Goal: Information Seeking & Learning: Learn about a topic

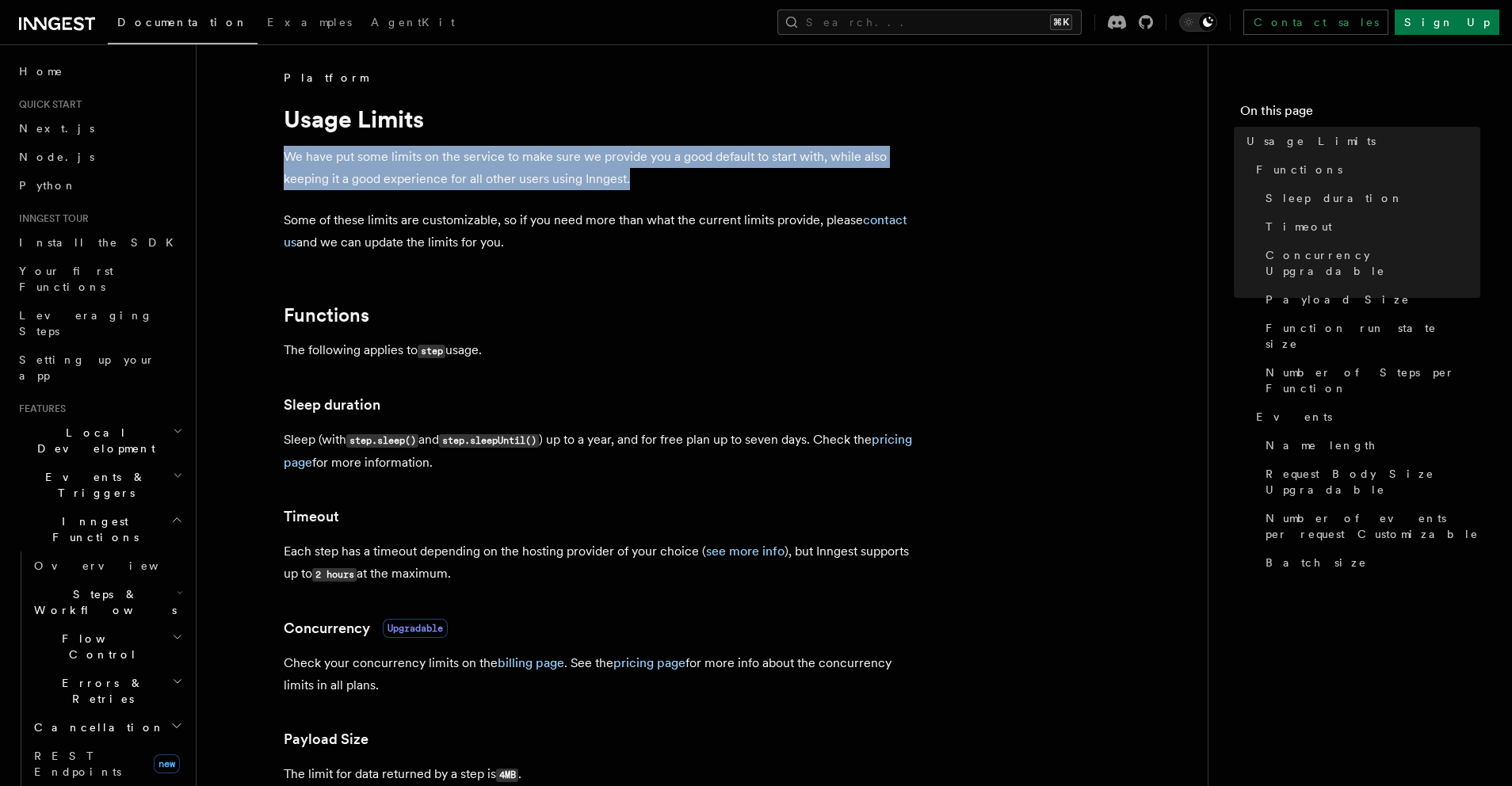
drag, startPoint x: 644, startPoint y: 175, endPoint x: 314, endPoint y: 142, distance: 331.6
click at [646, 187] on p "We have put some limits on the service to make sure we provide you a good defau…" at bounding box center [601, 167] width 634 height 44
drag, startPoint x: 642, startPoint y: 179, endPoint x: 271, endPoint y: 146, distance: 372.5
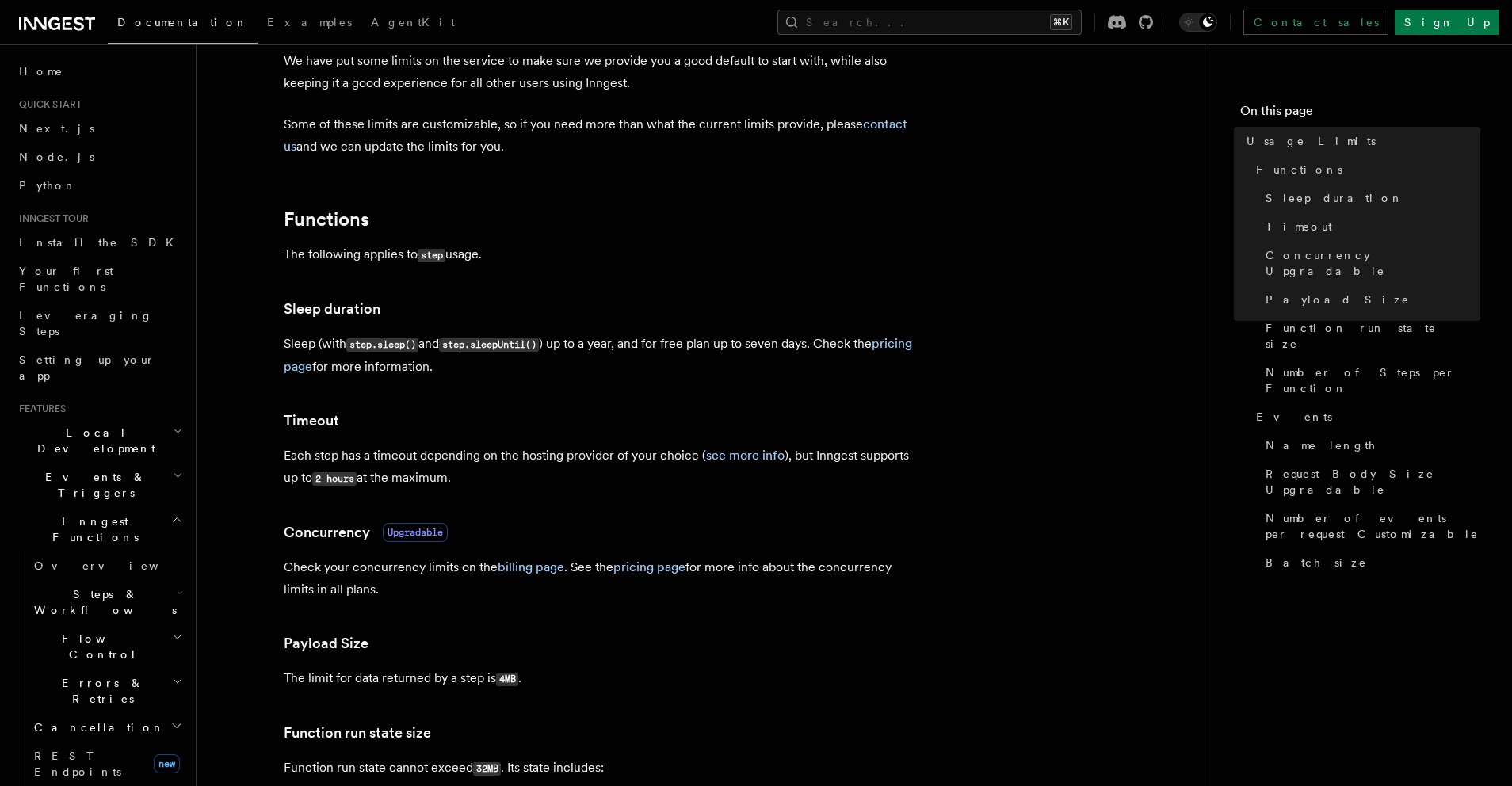
scroll to position [122, 0]
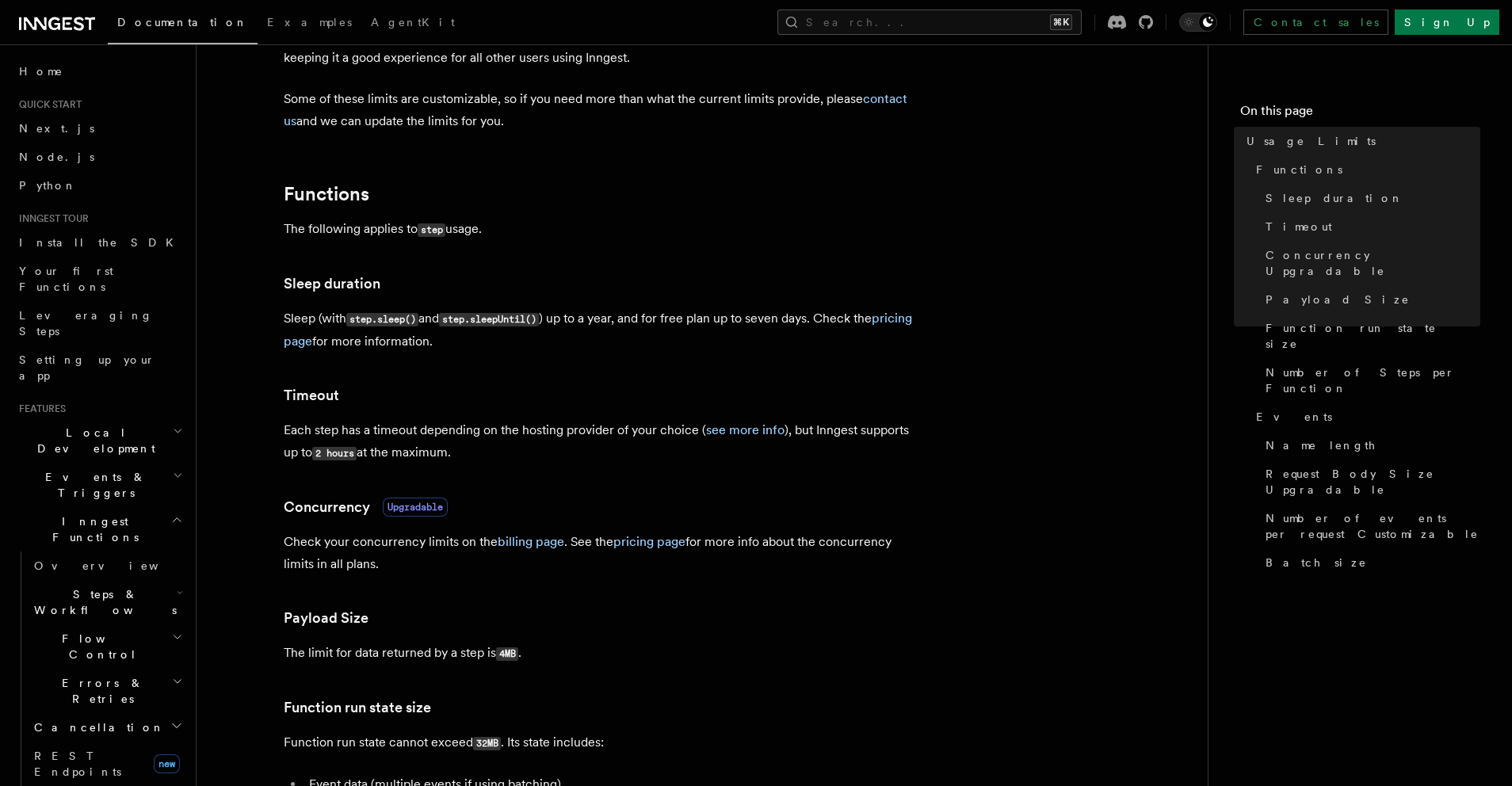
drag, startPoint x: 513, startPoint y: 224, endPoint x: 258, endPoint y: 216, distance: 255.1
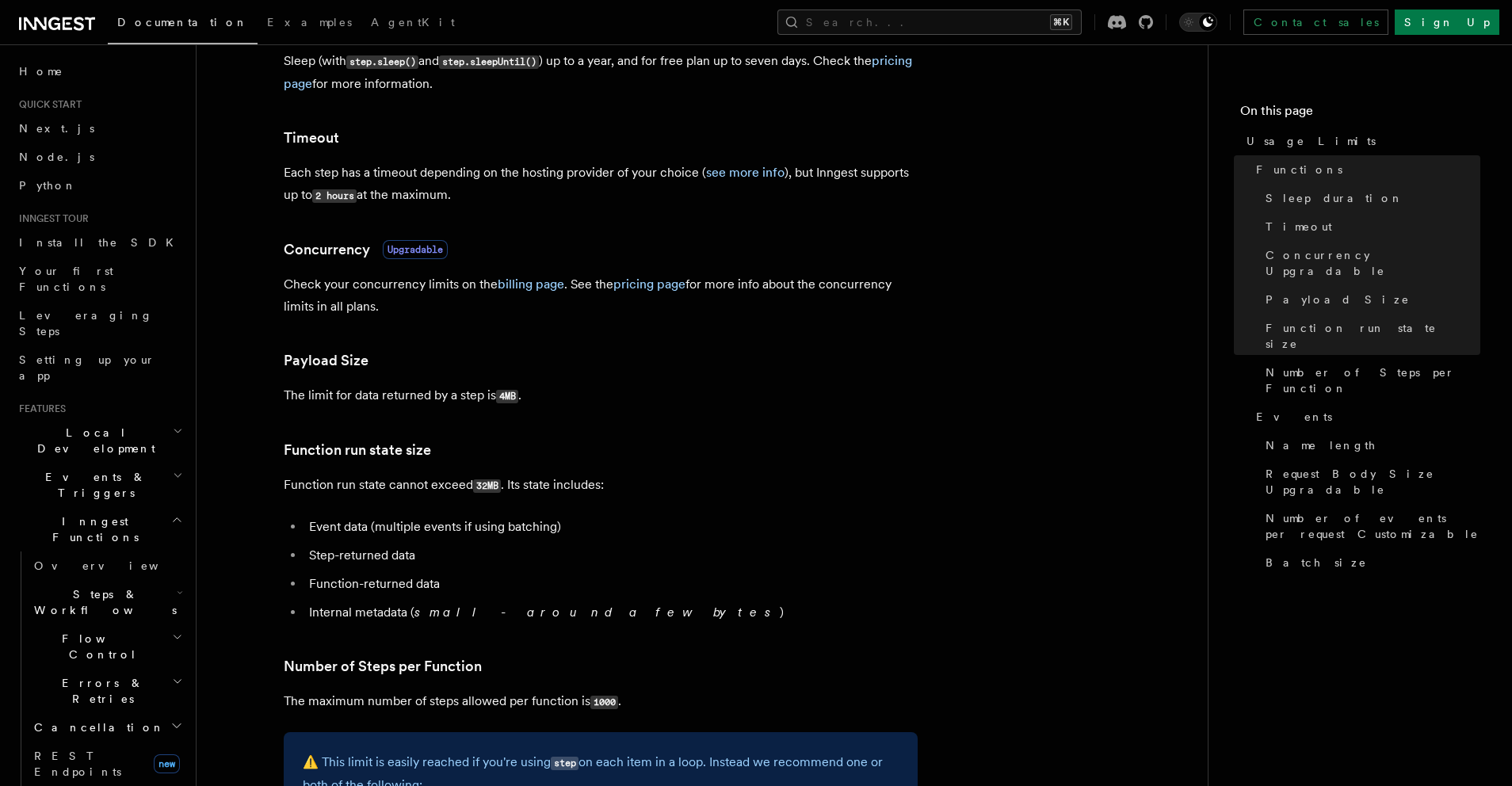
scroll to position [400, 0]
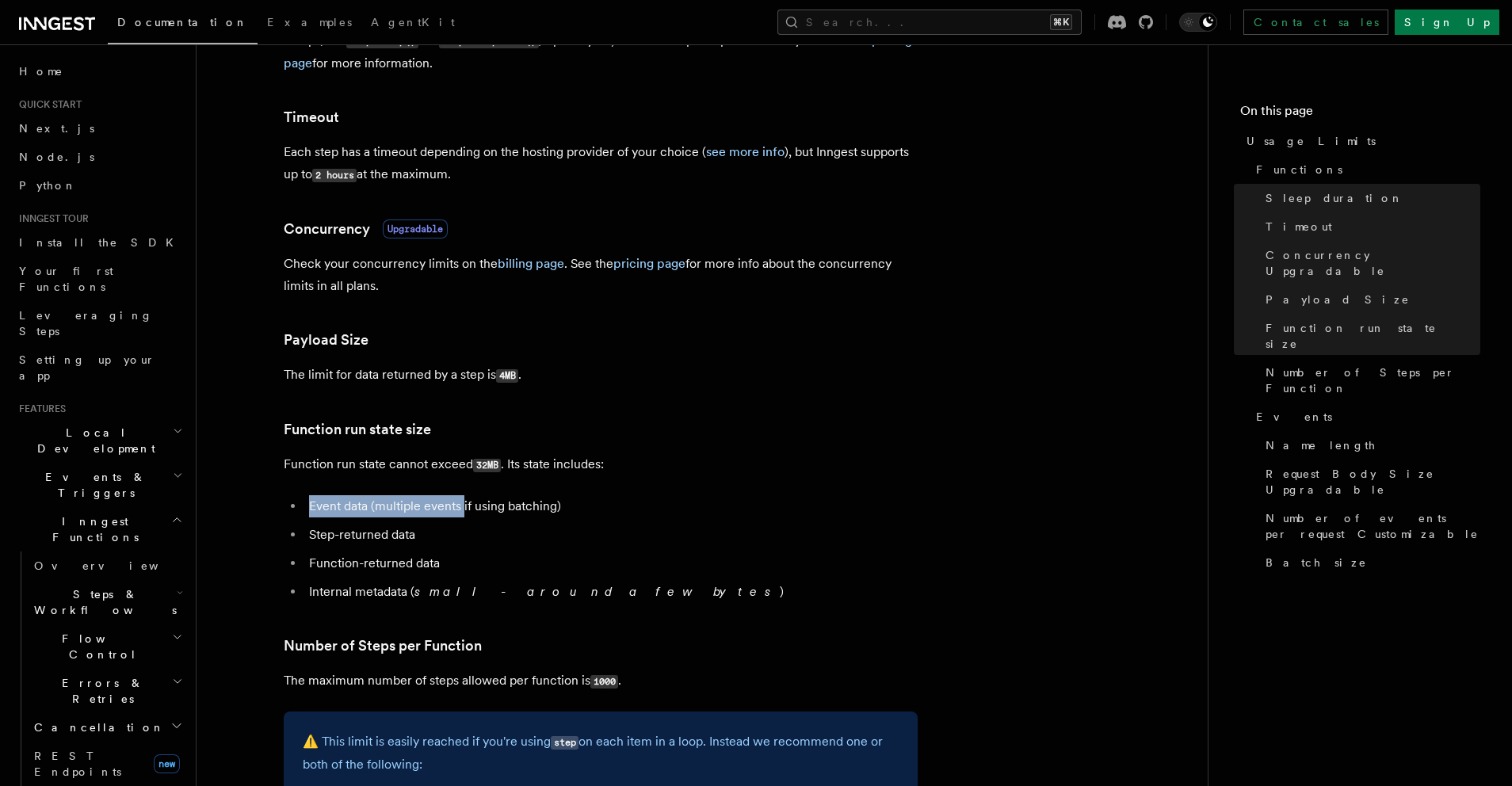
drag, startPoint x: 308, startPoint y: 509, endPoint x: 470, endPoint y: 510, distance: 162.0
click at [470, 510] on li "Event data (multiple events if using batching)" at bounding box center [611, 506] width 613 height 22
drag, startPoint x: 587, startPoint y: 505, endPoint x: 273, endPoint y: 498, distance: 314.1
click at [273, 498] on article "Platform Usage Limits We have put some limits on the service to make sure we pr…" at bounding box center [701, 757] width 961 height 2173
click at [441, 525] on li "Step-returned data" at bounding box center [611, 535] width 613 height 22
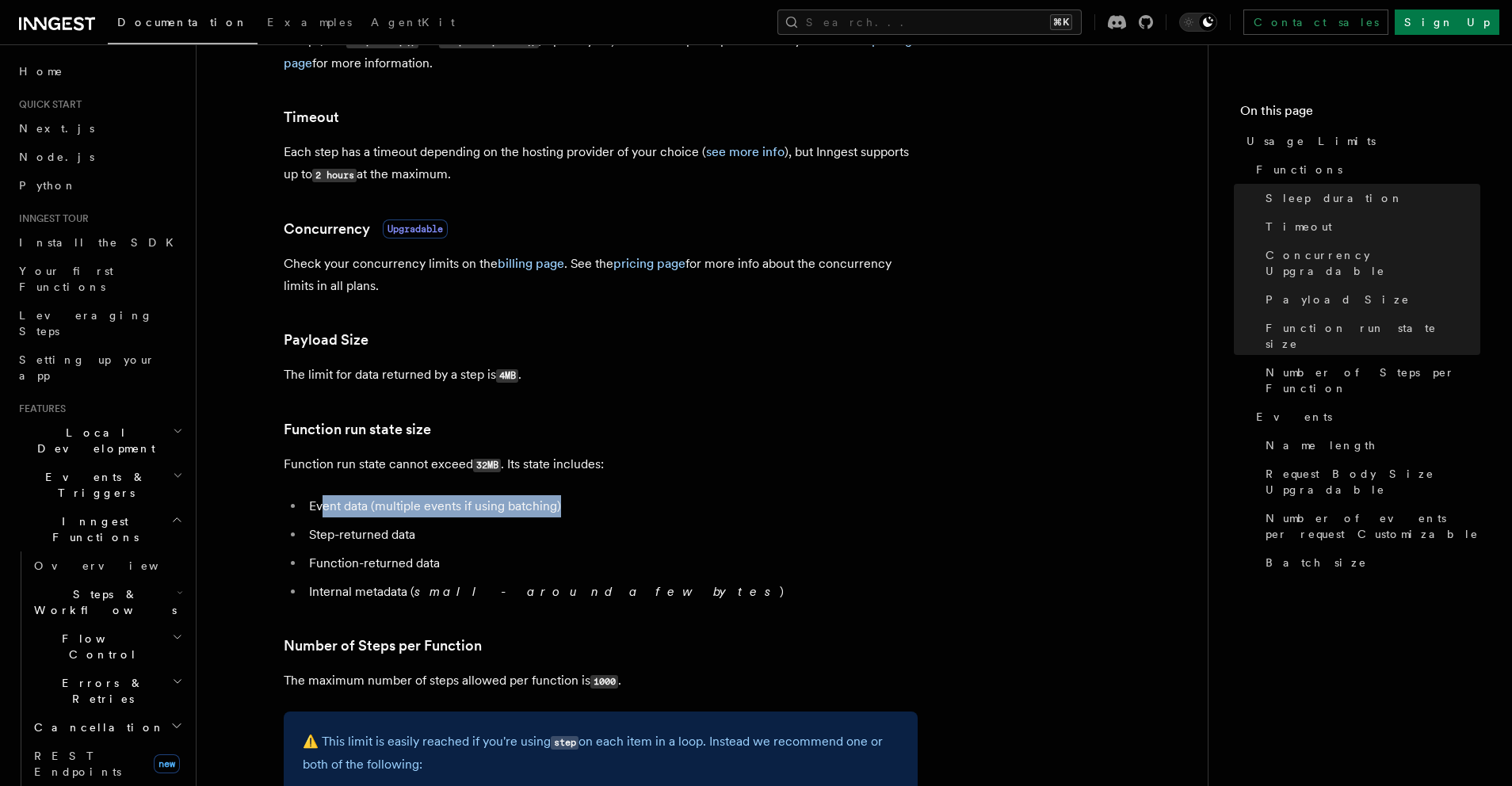
drag, startPoint x: 325, startPoint y: 511, endPoint x: 597, endPoint y: 513, distance: 272.0
click at [597, 513] on li "Event data (multiple events if using batching)" at bounding box center [611, 506] width 613 height 22
click at [594, 512] on li "Event data (multiple events if using batching)" at bounding box center [611, 506] width 613 height 22
drag, startPoint x: 571, startPoint y: 502, endPoint x: 292, endPoint y: 502, distance: 279.0
click at [292, 502] on ul "Event data (multiple events if using batching) Step-returned data Function-retu…" at bounding box center [601, 549] width 634 height 107
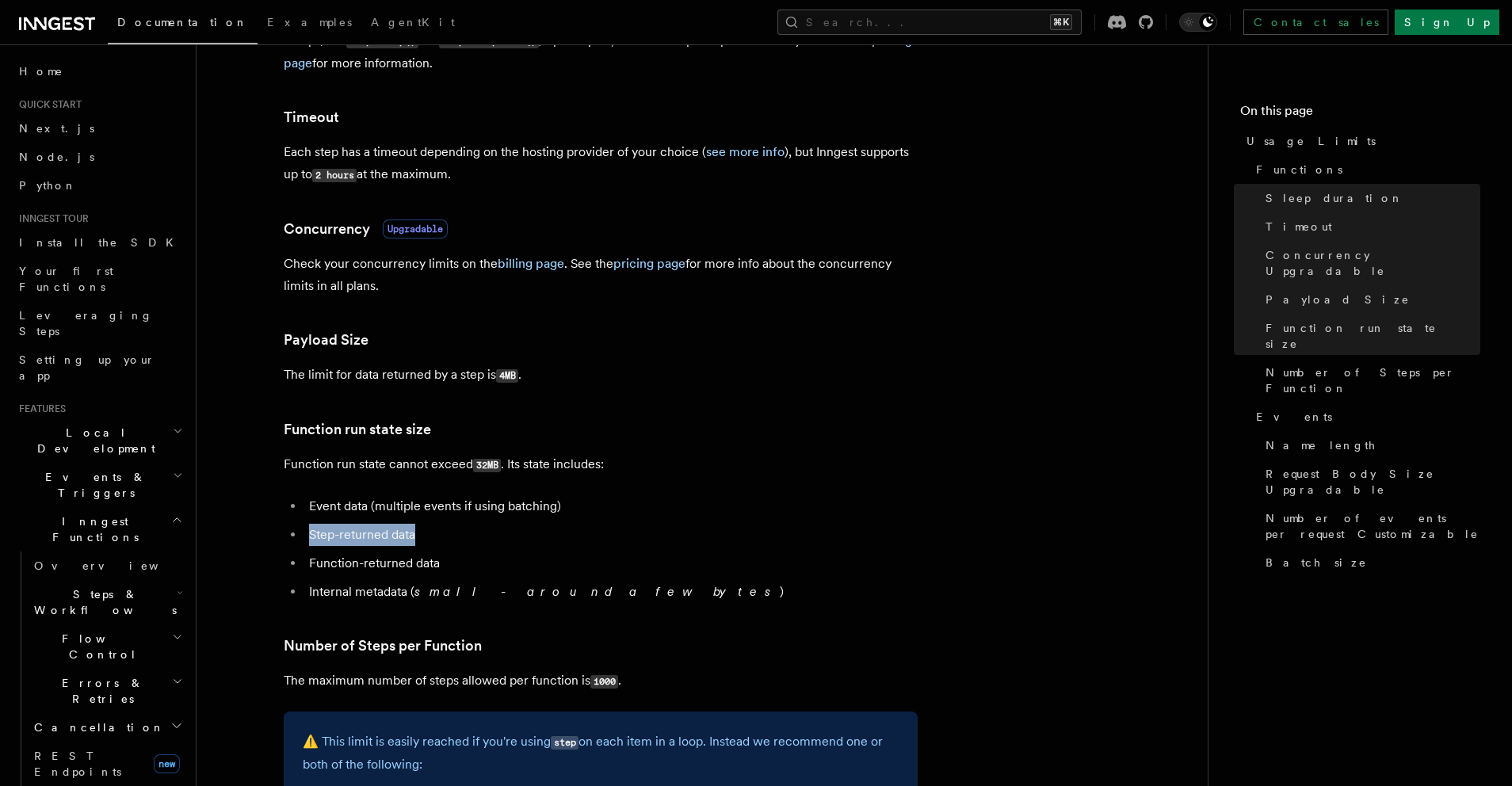
drag, startPoint x: 425, startPoint y: 532, endPoint x: 302, endPoint y: 533, distance: 123.0
click at [302, 533] on ul "Event data (multiple events if using batching) Step-returned data Function-retu…" at bounding box center [601, 549] width 634 height 107
click at [412, 539] on li "Step-returned data" at bounding box center [611, 535] width 613 height 22
drag, startPoint x: 312, startPoint y: 565, endPoint x: 482, endPoint y: 570, distance: 170.1
click at [481, 569] on li "Function-returned data" at bounding box center [611, 563] width 613 height 22
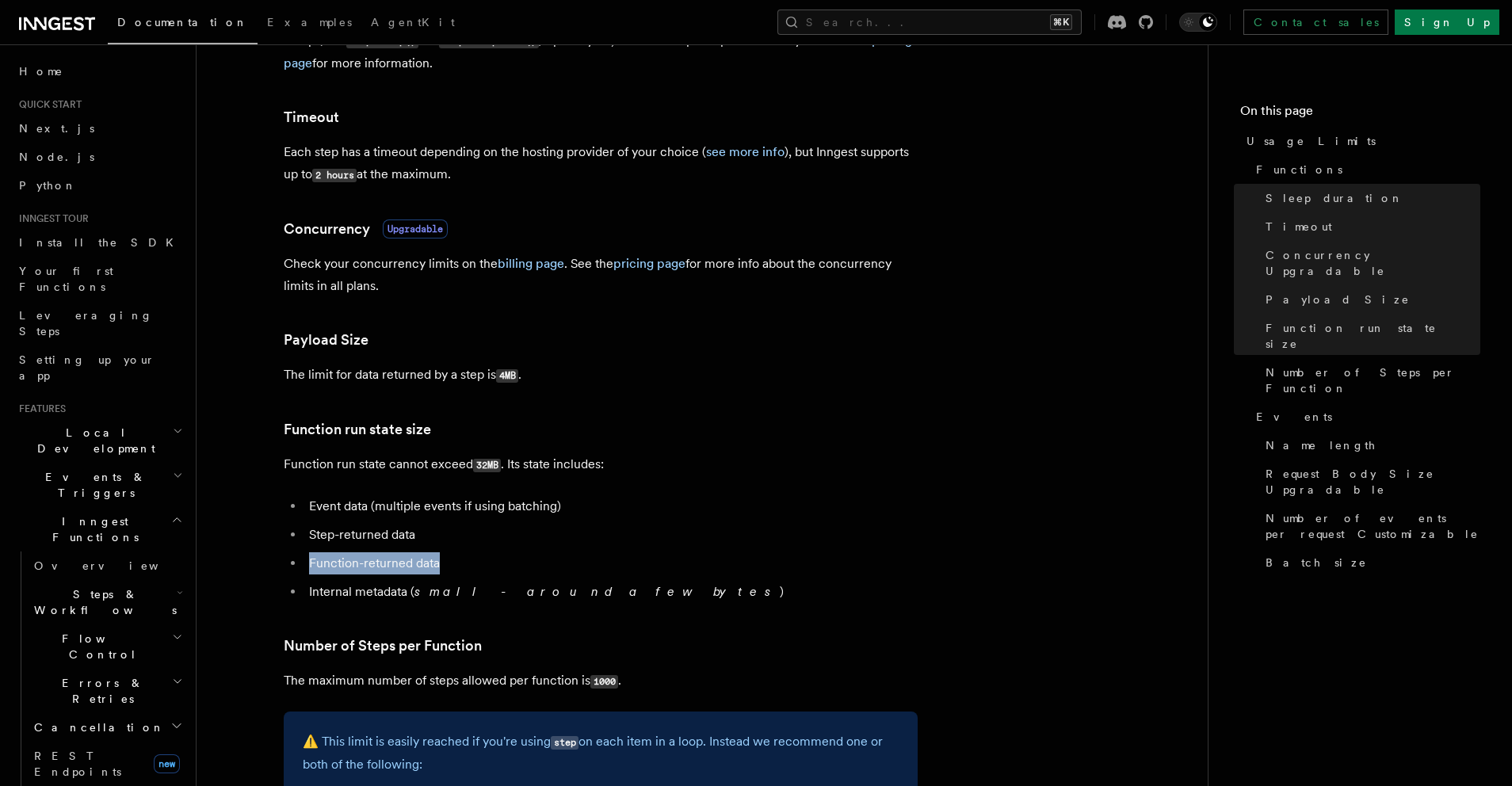
click at [482, 566] on li "Function-returned data" at bounding box center [611, 563] width 613 height 22
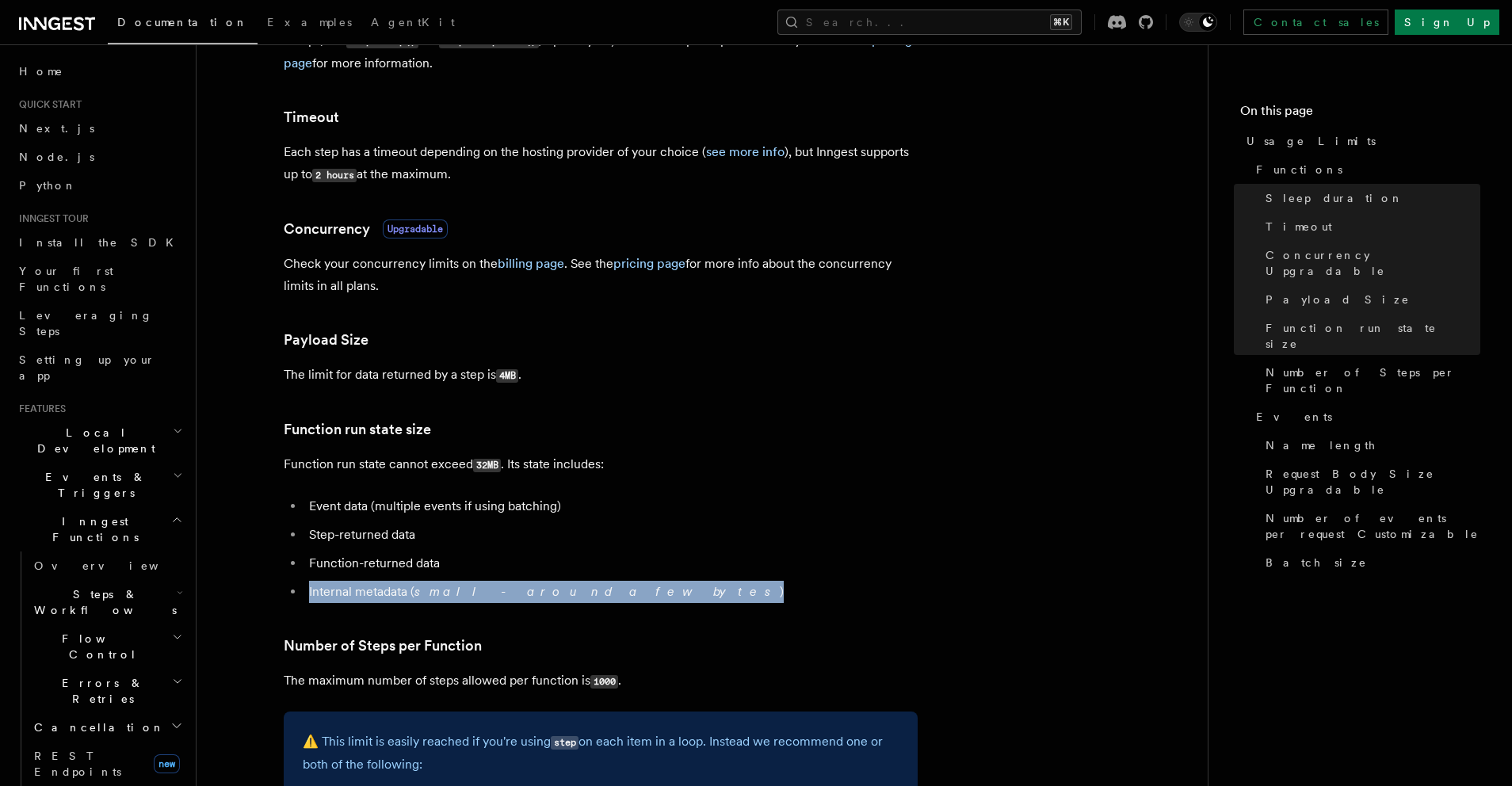
drag, startPoint x: 576, startPoint y: 601, endPoint x: 303, endPoint y: 597, distance: 273.0
click at [303, 597] on ul "Event data (multiple events if using batching) Step-returned data Function-retu…" at bounding box center [601, 549] width 634 height 107
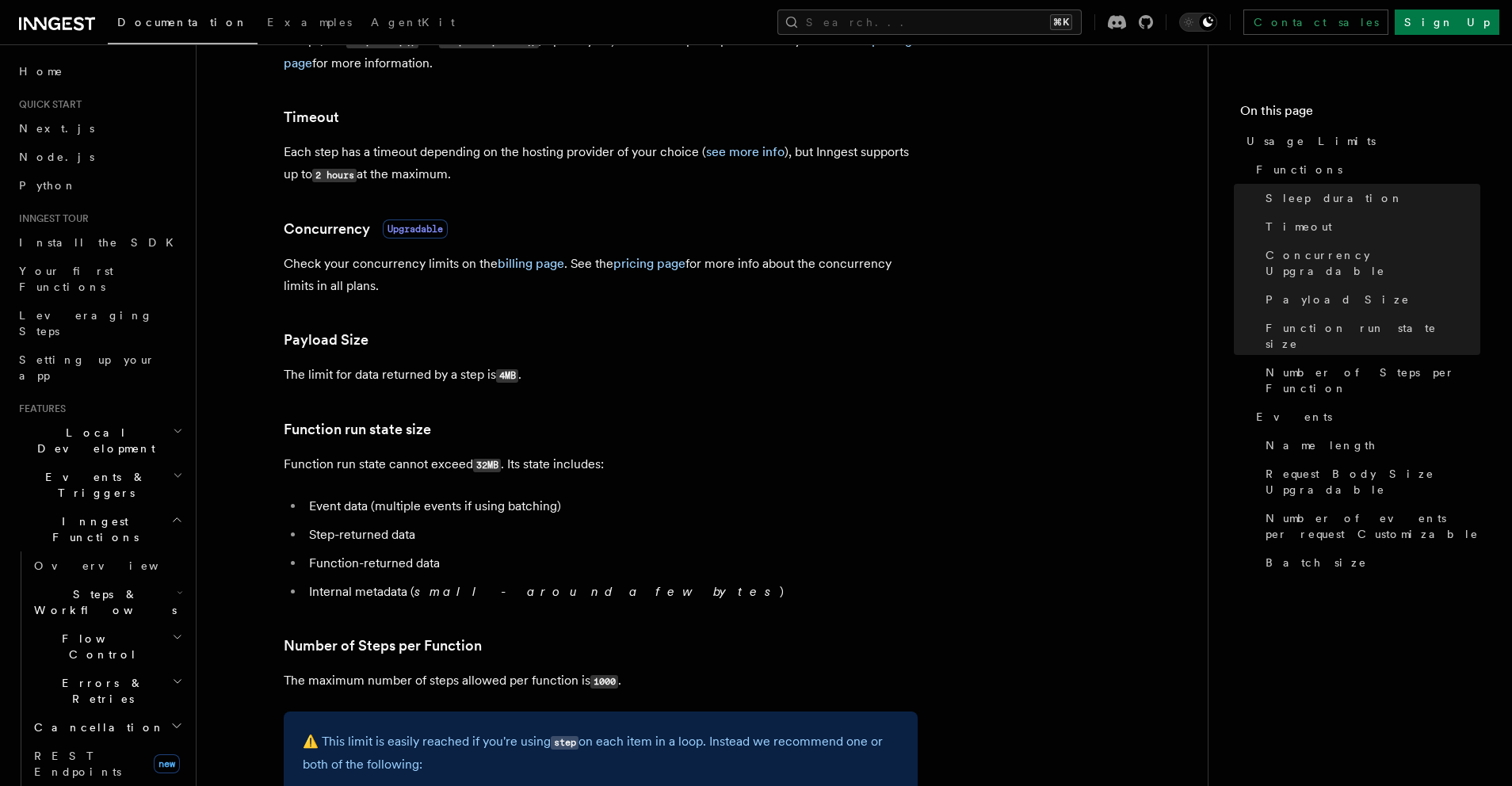
click at [464, 563] on li "Function-returned data" at bounding box center [611, 563] width 613 height 22
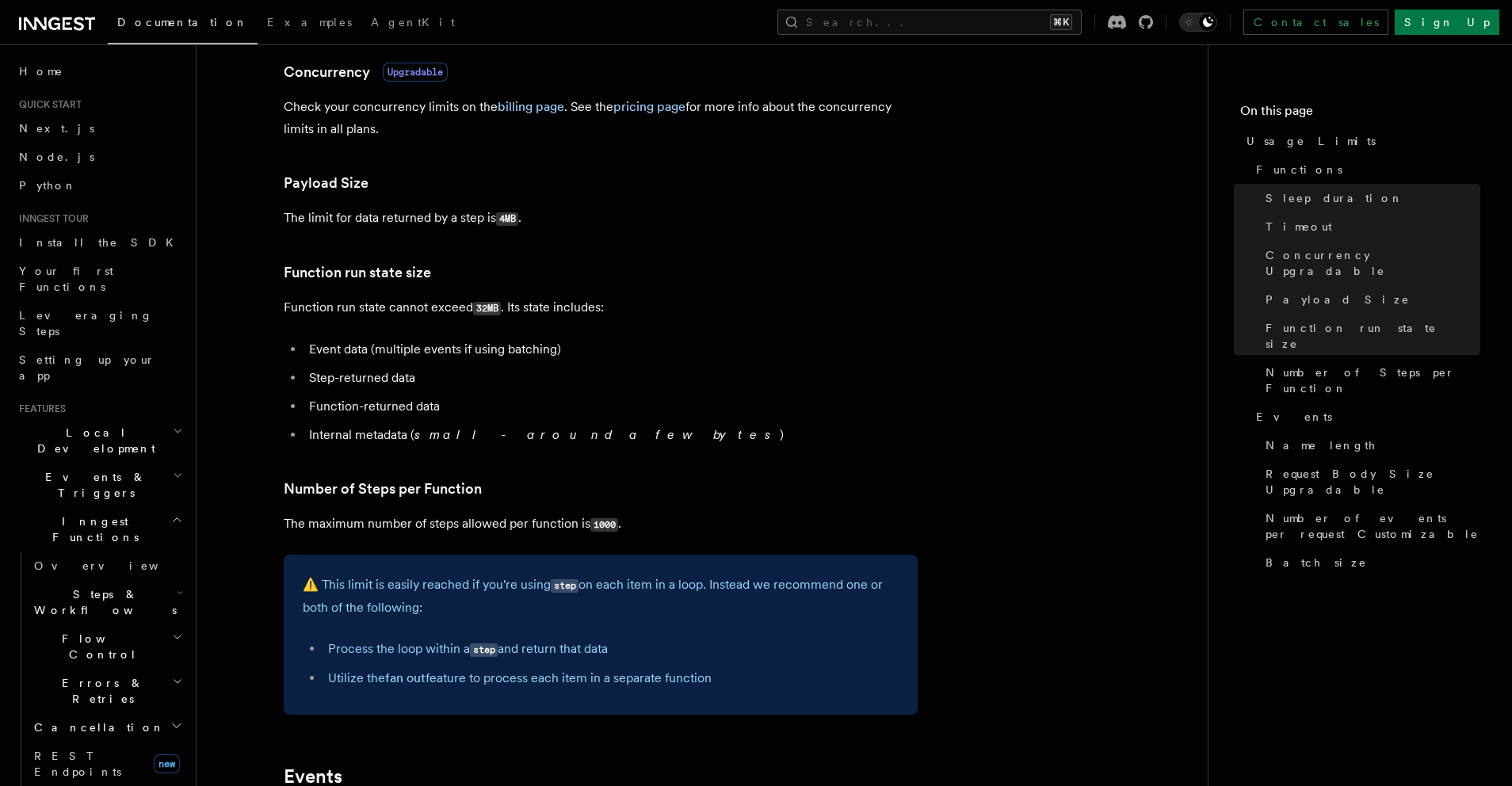
scroll to position [608, 0]
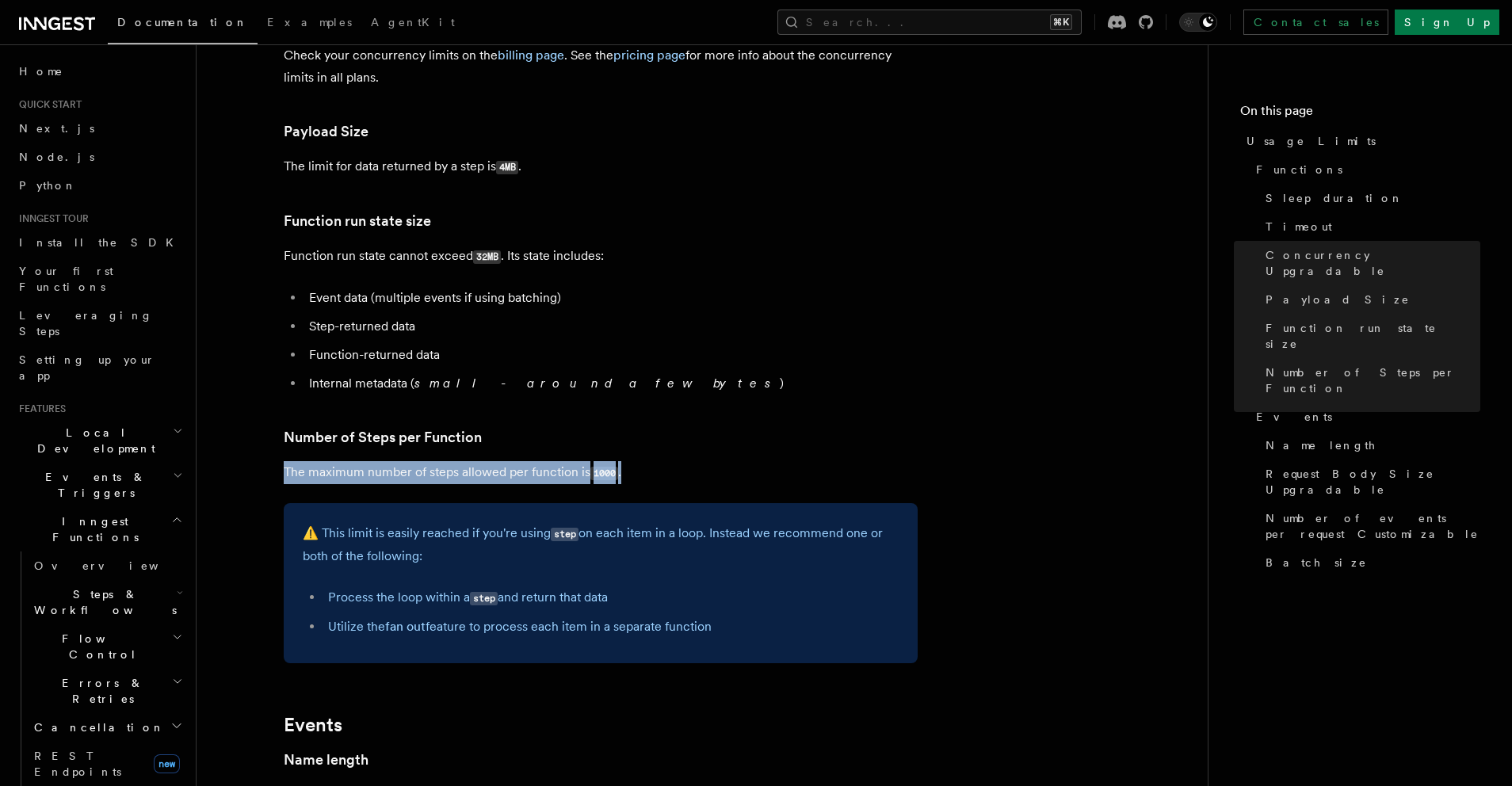
drag, startPoint x: 637, startPoint y: 473, endPoint x: 230, endPoint y: 464, distance: 407.1
click at [230, 464] on article "Platform Usage Limits We have put some limits on the service to make sure we pr…" at bounding box center [701, 549] width 961 height 2173
click at [299, 479] on p "The maximum number of steps allowed per function is 1000 ." at bounding box center [601, 473] width 634 height 23
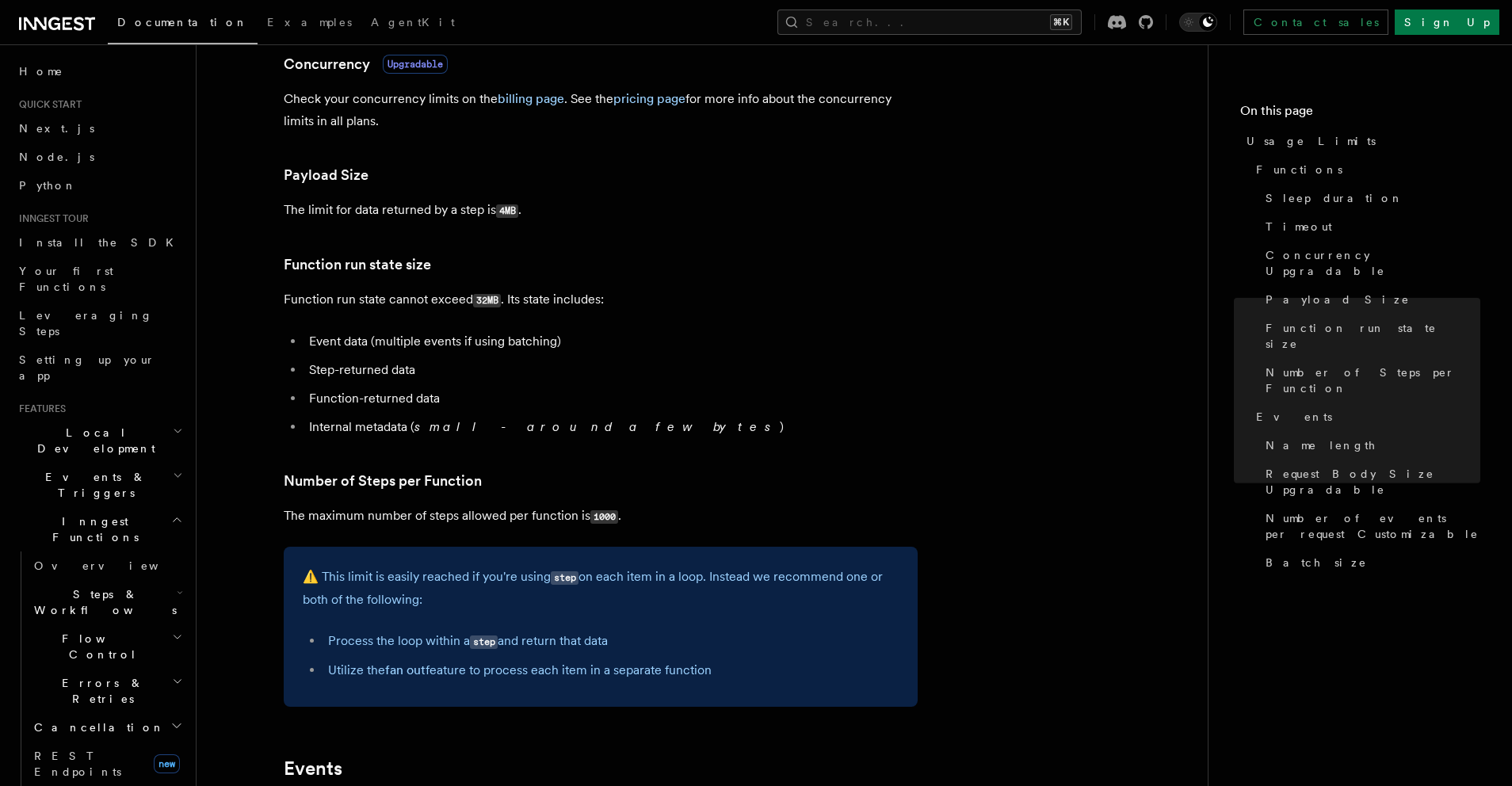
scroll to position [430, 0]
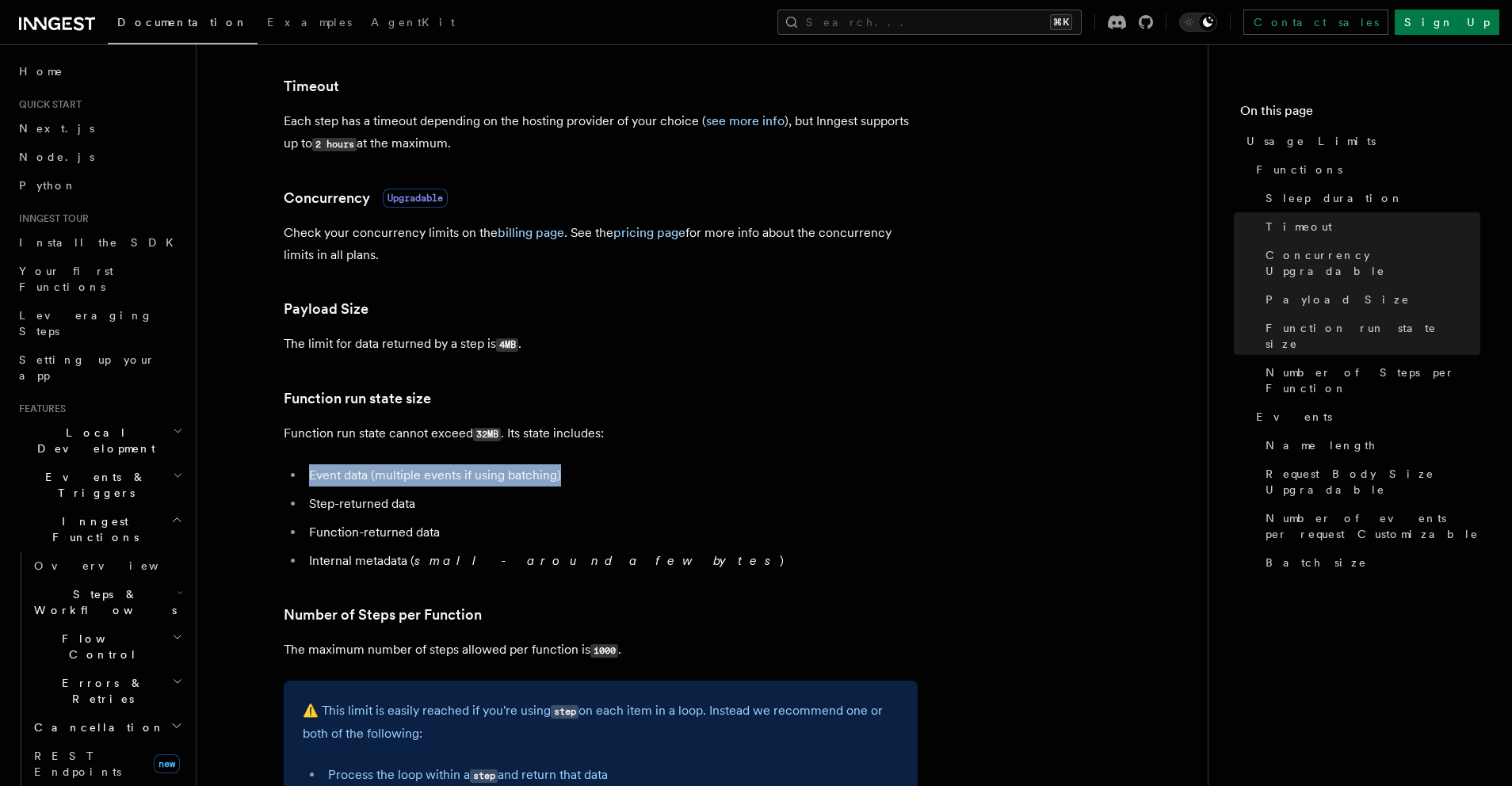
drag, startPoint x: 573, startPoint y: 477, endPoint x: 265, endPoint y: 469, distance: 308.1
click at [266, 469] on article "Platform Usage Limits We have put some limits on the service to make sure we pr…" at bounding box center [701, 726] width 961 height 2173
click at [659, 521] on ul "Event data (multiple events if using batching) Step-returned data Function-retu…" at bounding box center [601, 518] width 634 height 107
click at [884, 400] on h3 "Function run state size" at bounding box center [601, 398] width 634 height 22
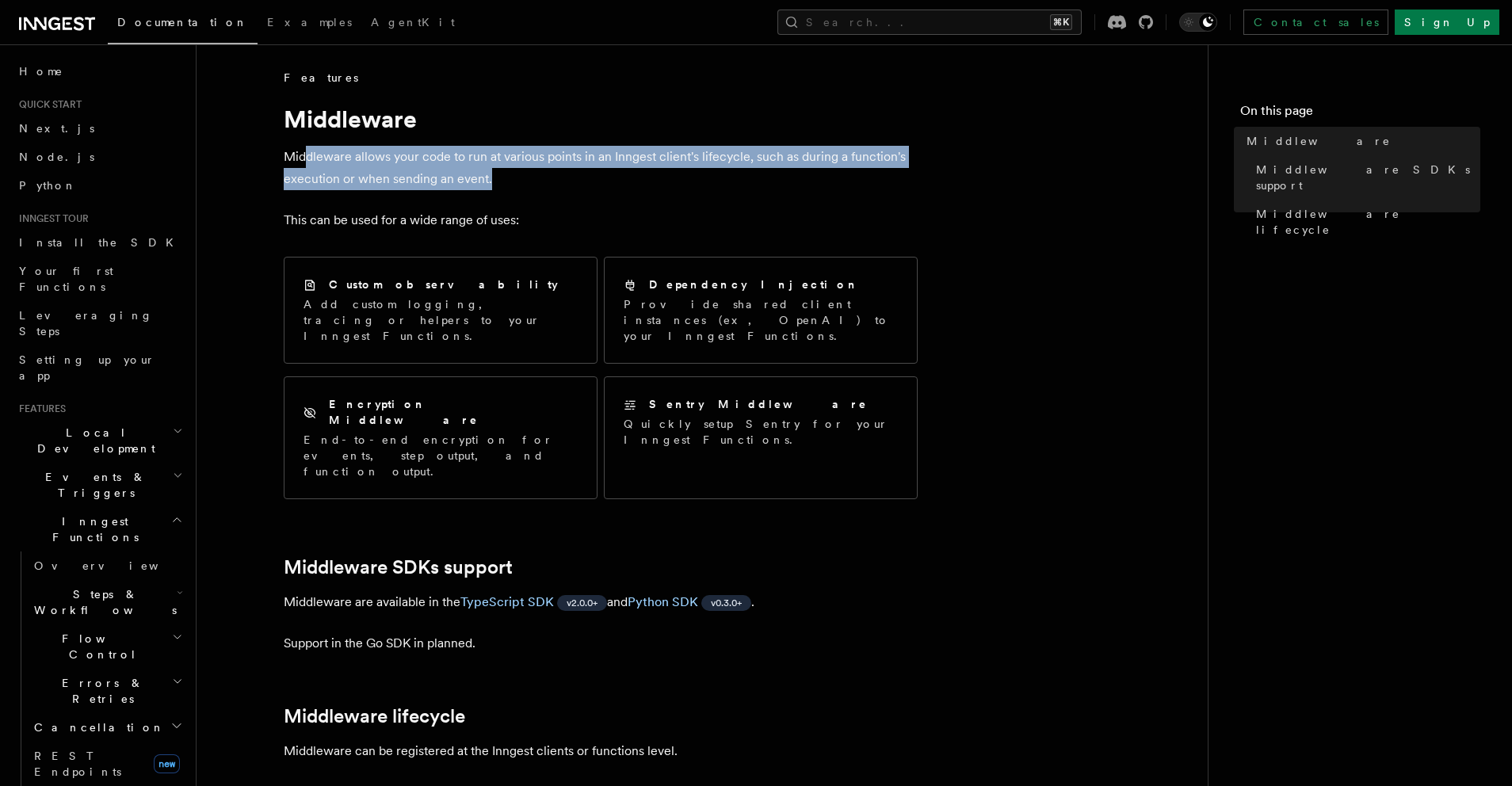
drag, startPoint x: 502, startPoint y: 172, endPoint x: 268, endPoint y: 157, distance: 234.5
click at [534, 176] on p "Middleware allows your code to run at various points in an Inngest client's lif…" at bounding box center [601, 167] width 634 height 44
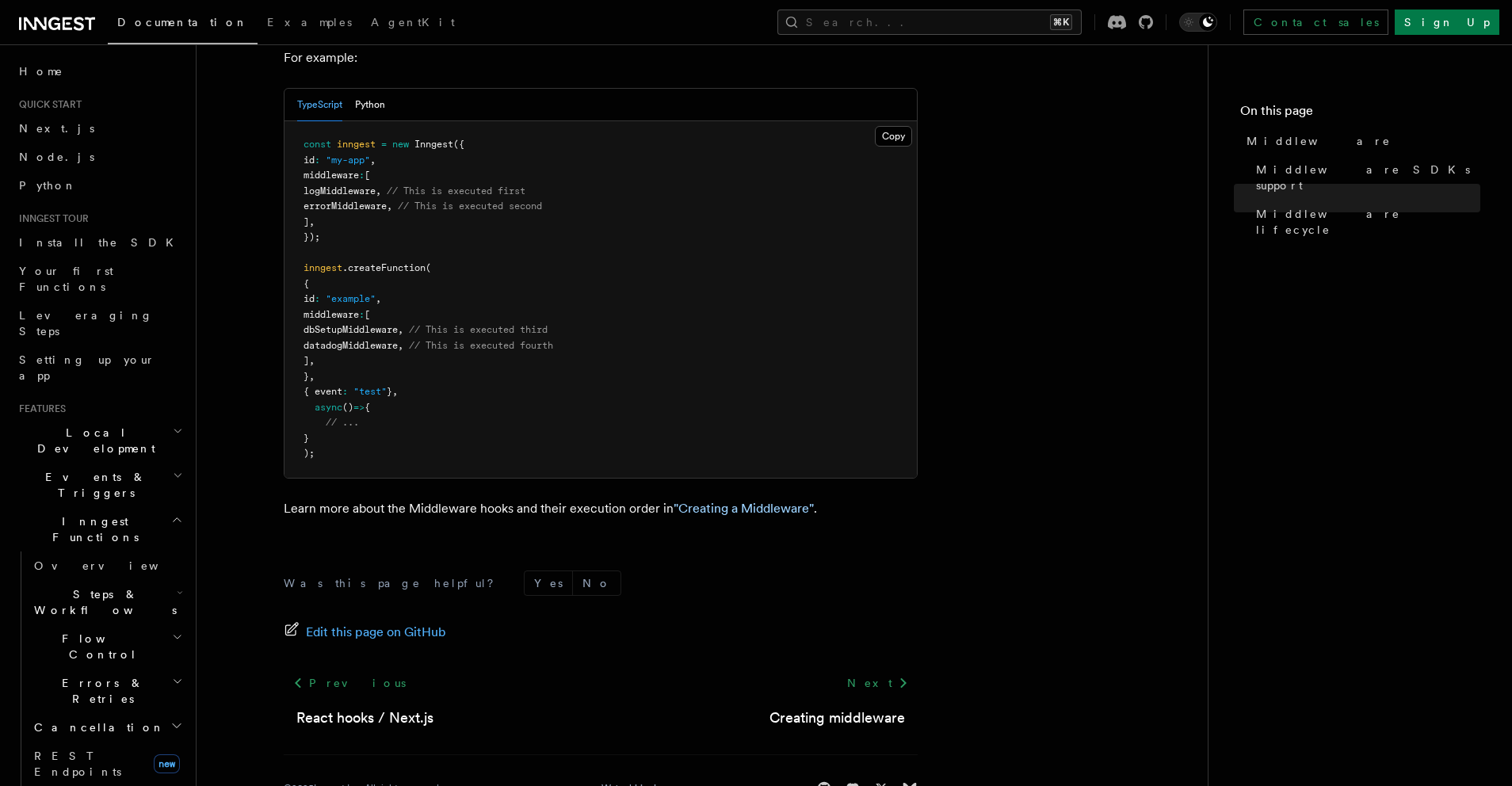
scroll to position [868, 0]
